Goal: Task Accomplishment & Management: Manage account settings

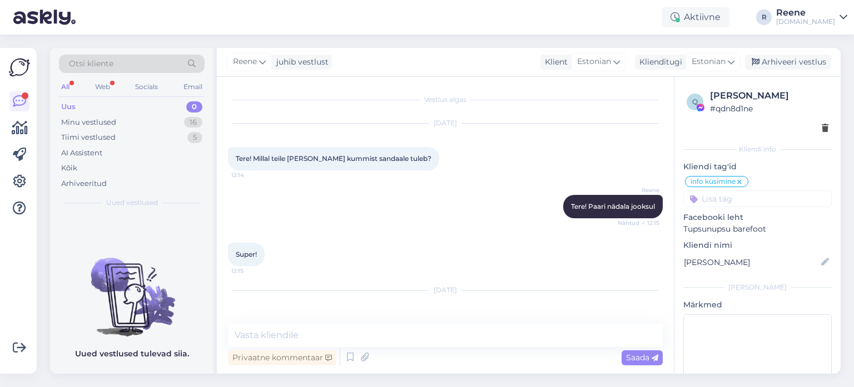
click at [61, 87] on div "All" at bounding box center [65, 87] width 13 height 14
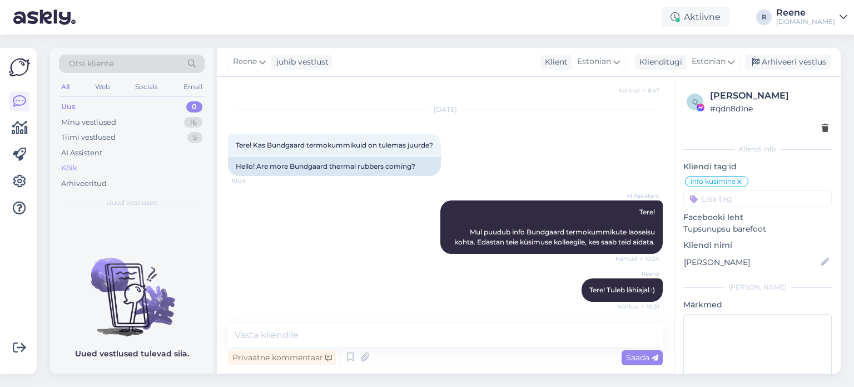
click at [72, 164] on div "Kõik" at bounding box center [69, 167] width 16 height 11
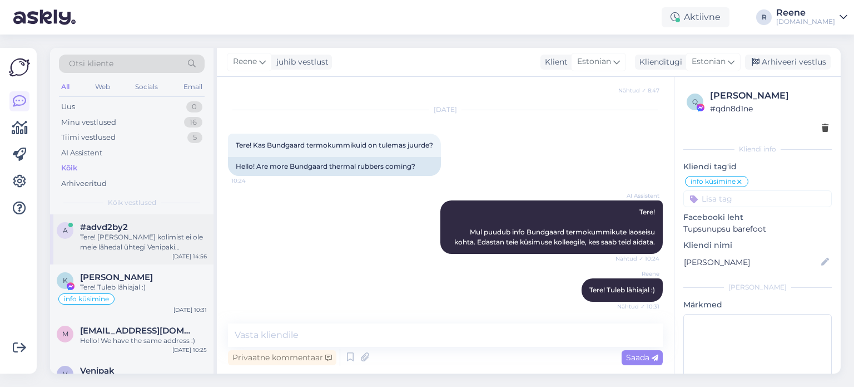
click at [141, 250] on div "Tere! [PERSON_NAME] kolimist ei ole meie lähedal ühtegi Venipaki automaati ja s…" at bounding box center [143, 242] width 127 height 20
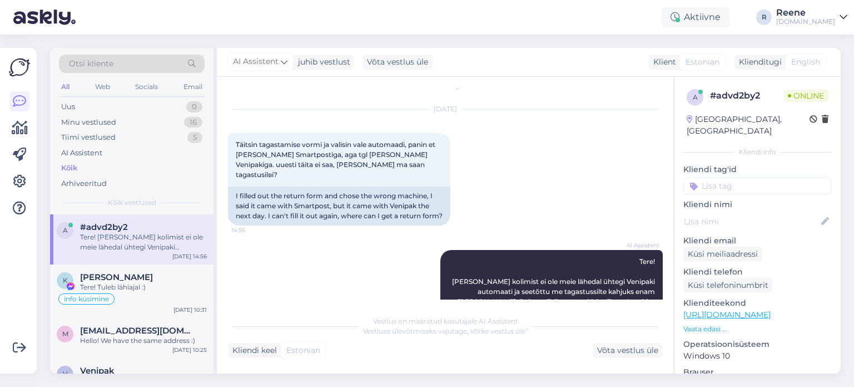
scroll to position [0, 0]
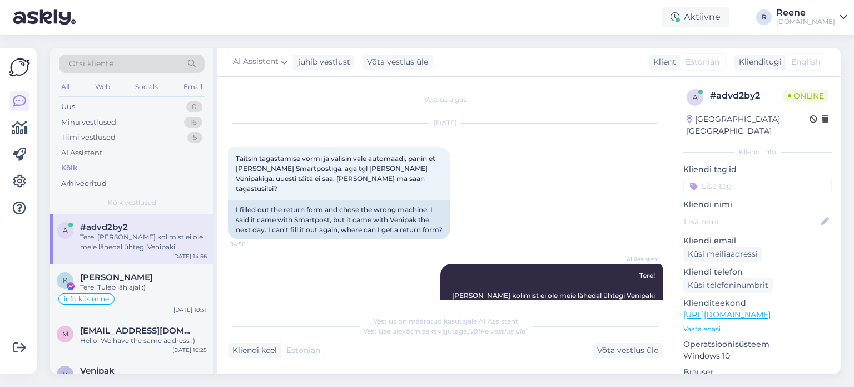
click at [761, 177] on input at bounding box center [758, 185] width 148 height 17
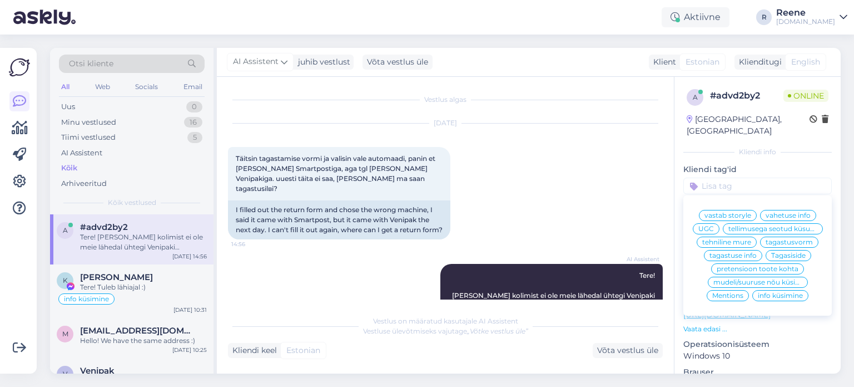
click at [735, 255] on span "tagastuse info" at bounding box center [733, 255] width 47 height 7
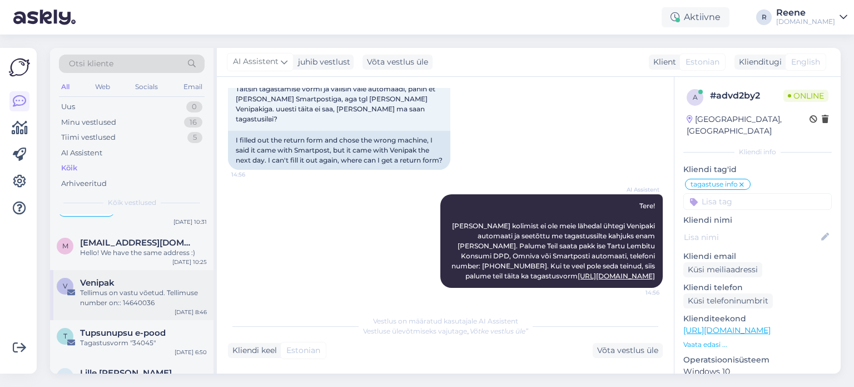
scroll to position [111, 0]
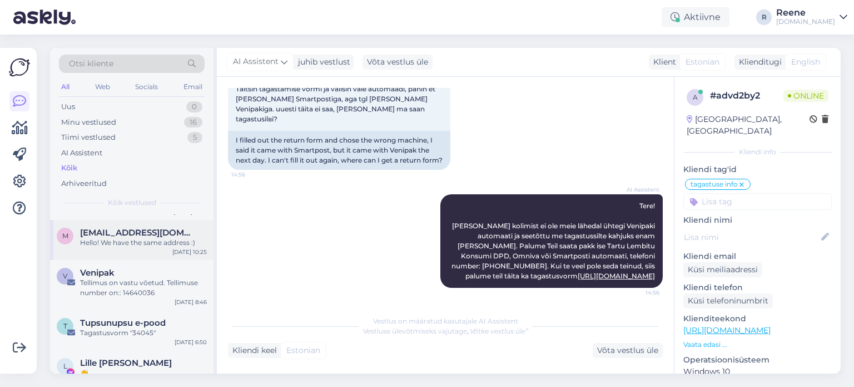
click at [120, 241] on div "Hello! We have the same address :)" at bounding box center [143, 242] width 127 height 10
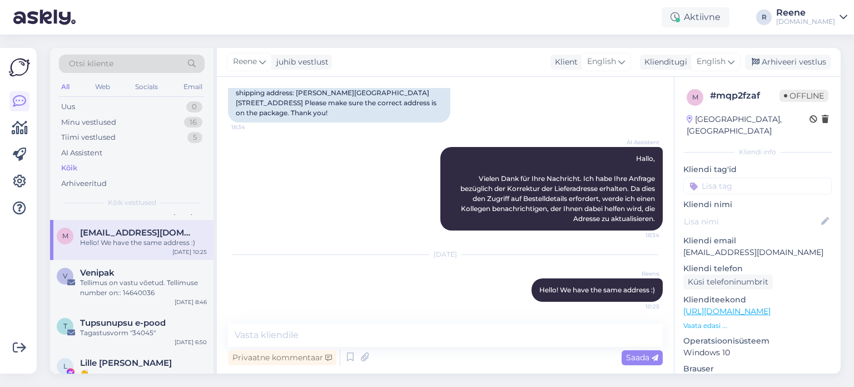
click at [781, 177] on input at bounding box center [758, 185] width 148 height 17
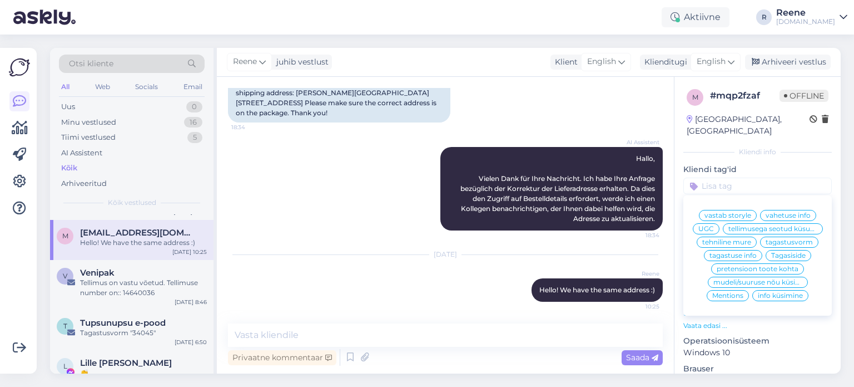
click at [780, 229] on span "tellimusega seotud küsumus" at bounding box center [773, 228] width 89 height 7
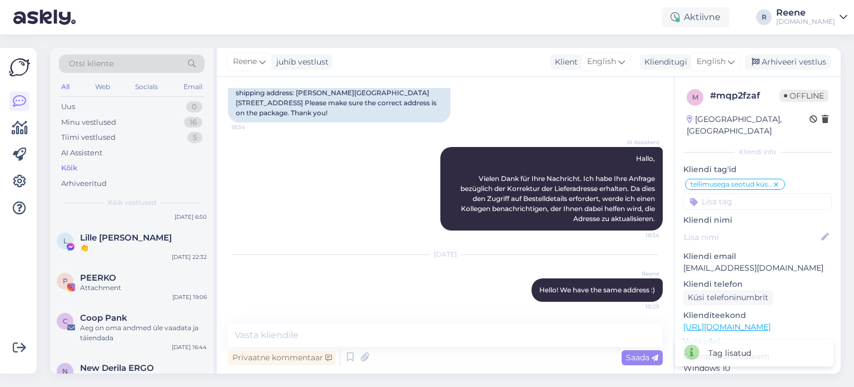
scroll to position [278, 0]
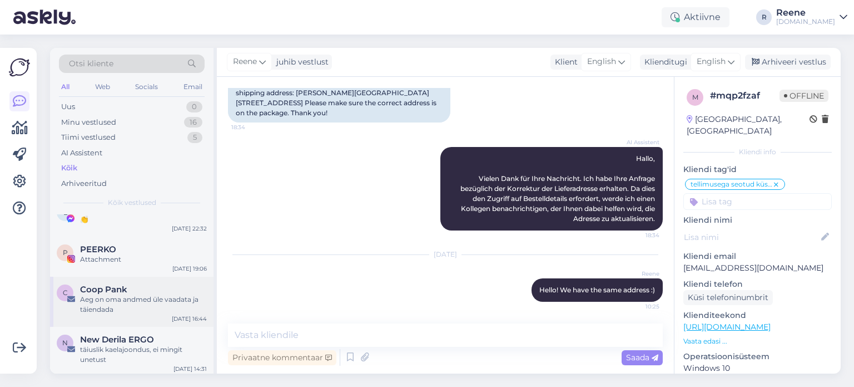
click at [160, 304] on div "Aeg on oma andmed üle vaadata ja täiendada" at bounding box center [143, 304] width 127 height 20
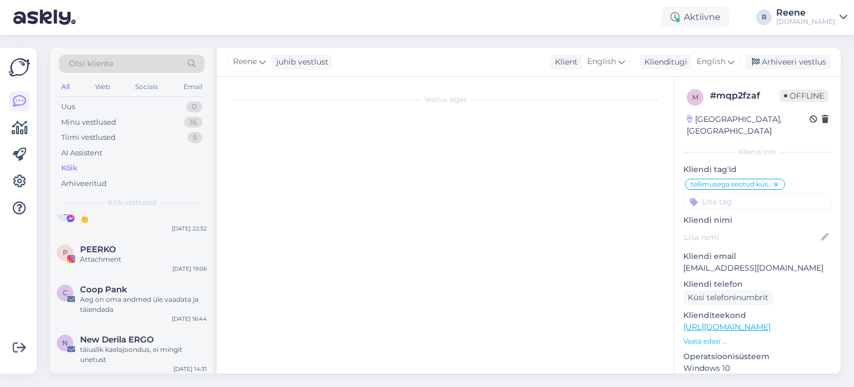
scroll to position [0, 0]
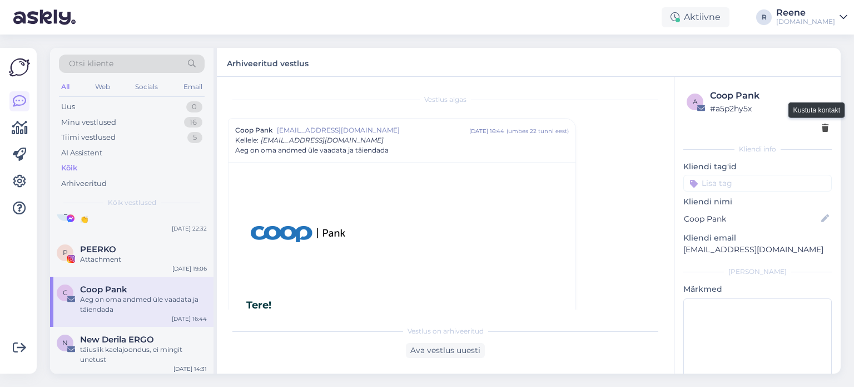
click at [822, 128] on icon at bounding box center [825, 129] width 7 height 8
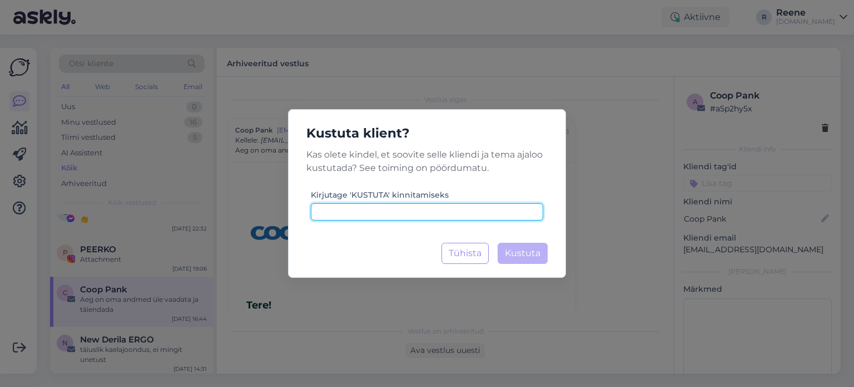
click at [465, 215] on input at bounding box center [427, 211] width 232 height 17
type input "kustuta"
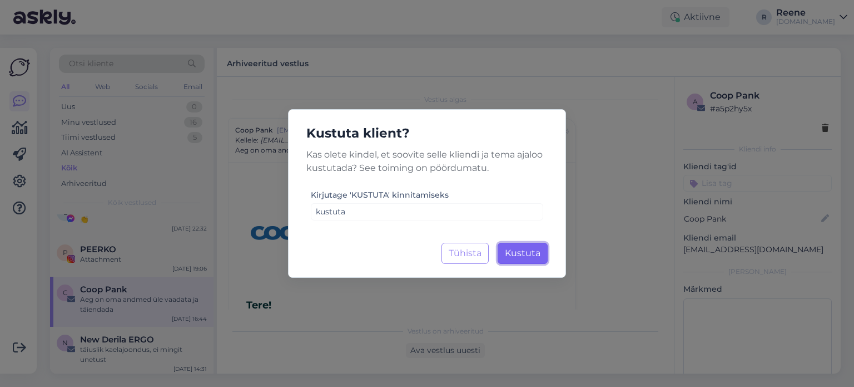
click at [534, 248] on span "Kustuta" at bounding box center [523, 252] width 36 height 11
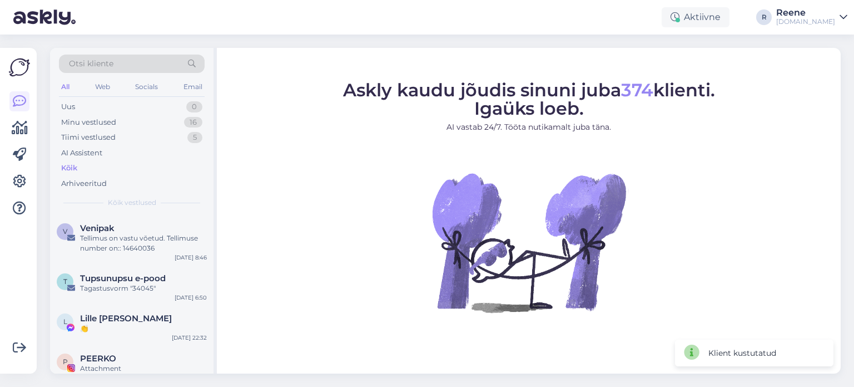
scroll to position [222, 0]
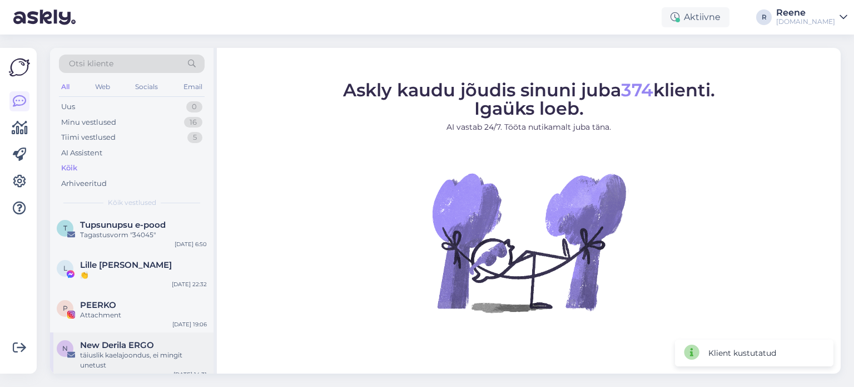
click at [118, 350] on div "täiuslik kaelajoondus, ei mingit unetust" at bounding box center [143, 360] width 127 height 20
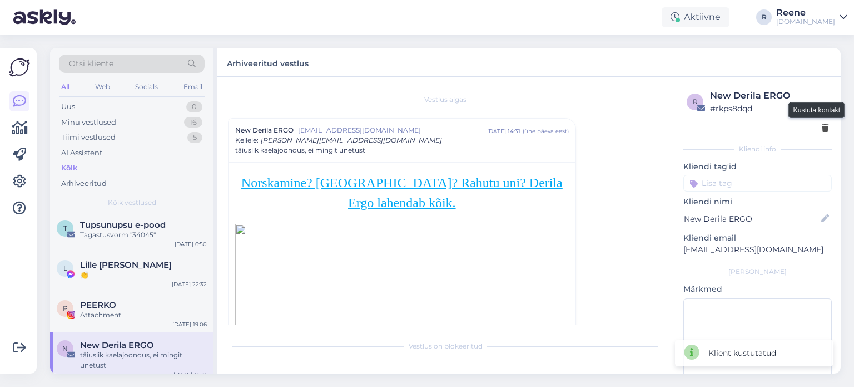
click at [822, 131] on icon at bounding box center [825, 129] width 7 height 8
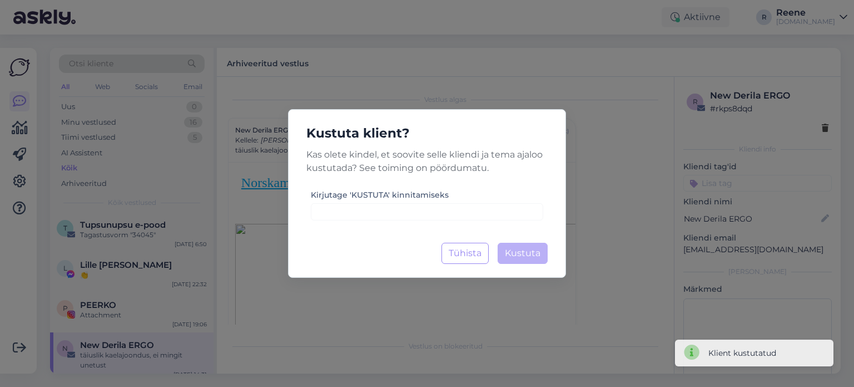
click at [481, 223] on div "Kustuta klient? Kas olete kindel, et soovite selle kliendi ja tema ajaloo kustu…" at bounding box center [427, 193] width 278 height 169
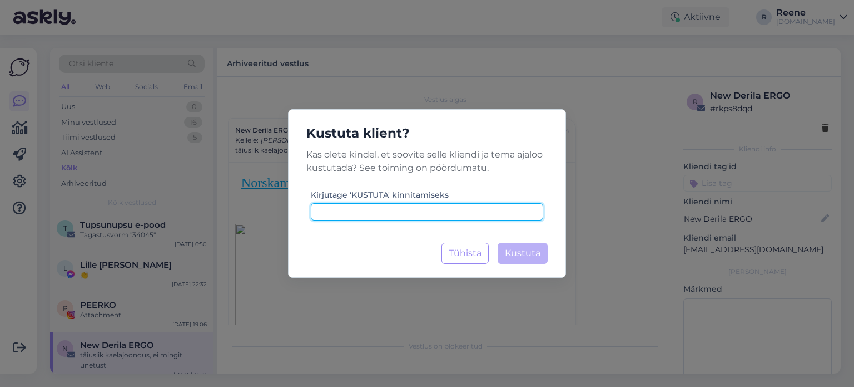
click at [481, 217] on input at bounding box center [427, 211] width 232 height 17
paste input "kustuta"
type input "kustuta"
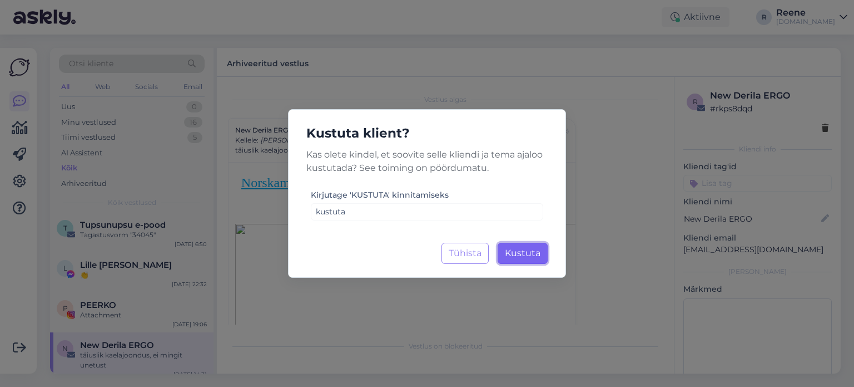
click at [521, 245] on button "Kustuta Laadimine..." at bounding box center [523, 252] width 50 height 21
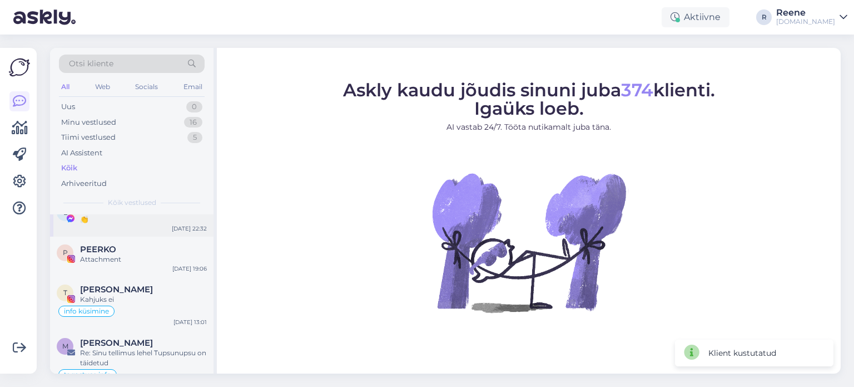
scroll to position [334, 0]
